Goal: Navigation & Orientation: Go to known website

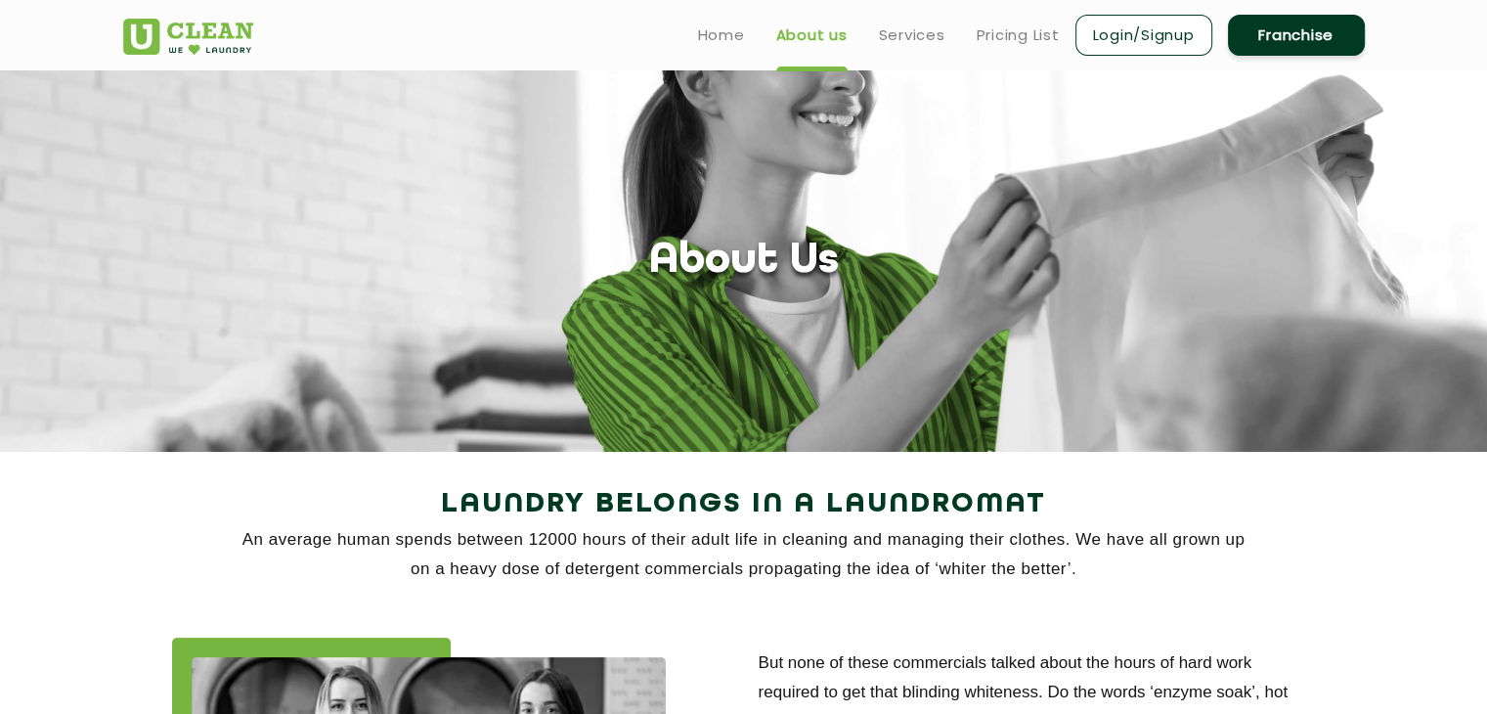
click at [195, 32] on img at bounding box center [188, 37] width 130 height 36
